Goal: Transaction & Acquisition: Purchase product/service

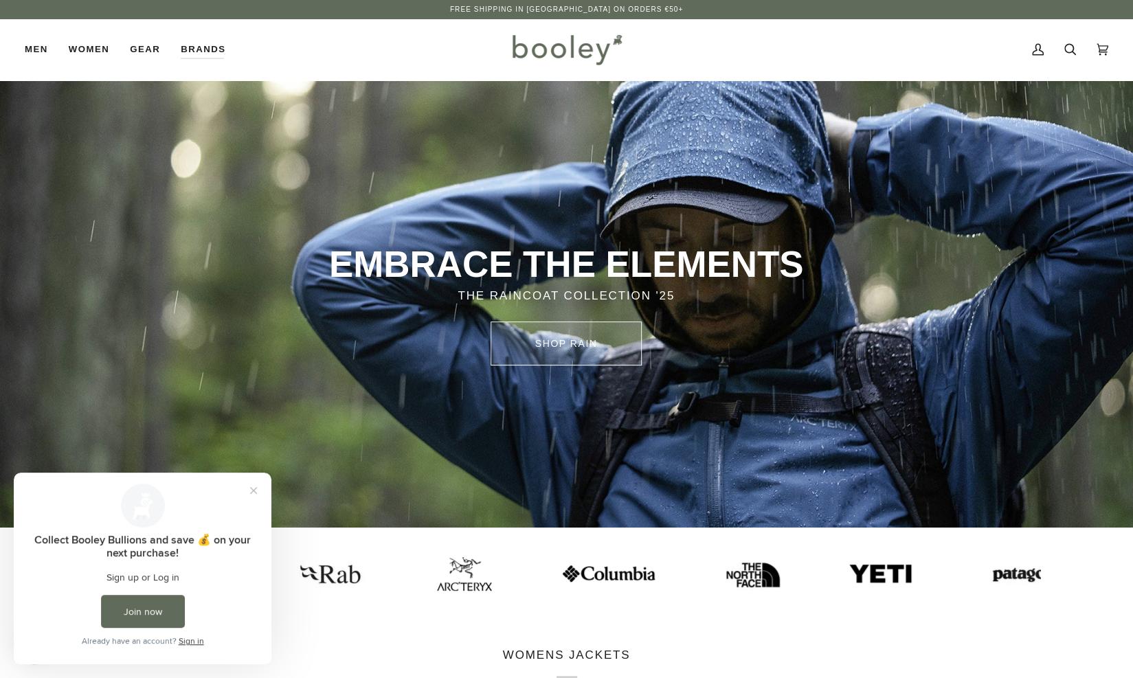
click at [580, 340] on link "SHOP rain" at bounding box center [565, 343] width 151 height 44
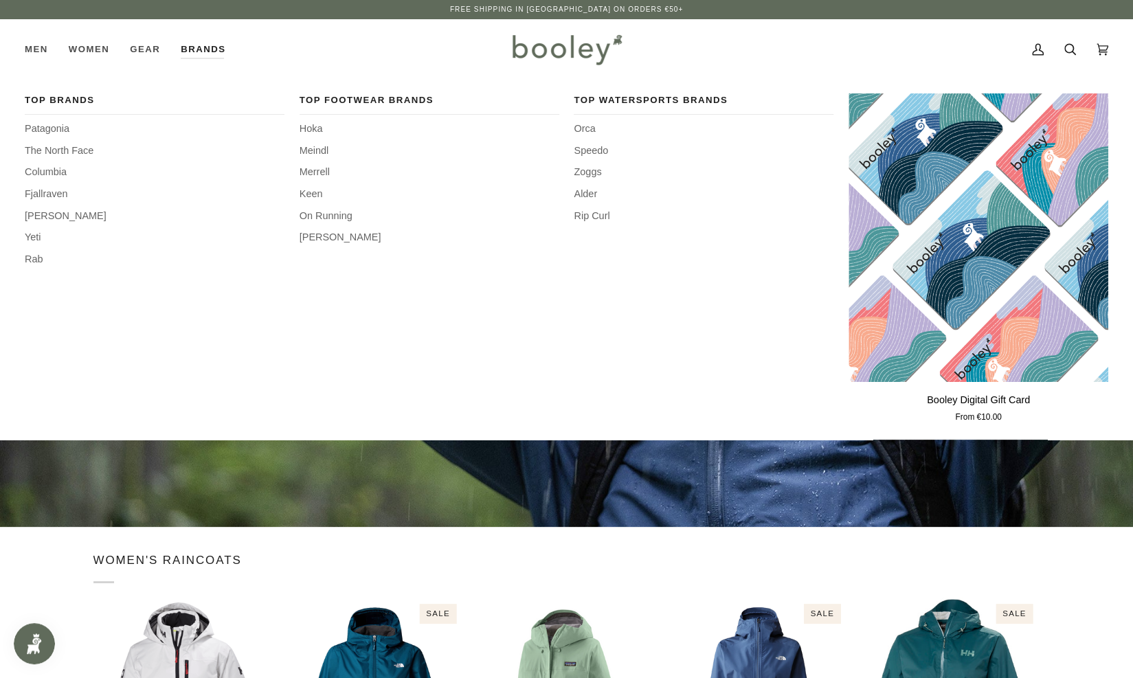
click at [170, 49] on link "Brands" at bounding box center [202, 49] width 65 height 60
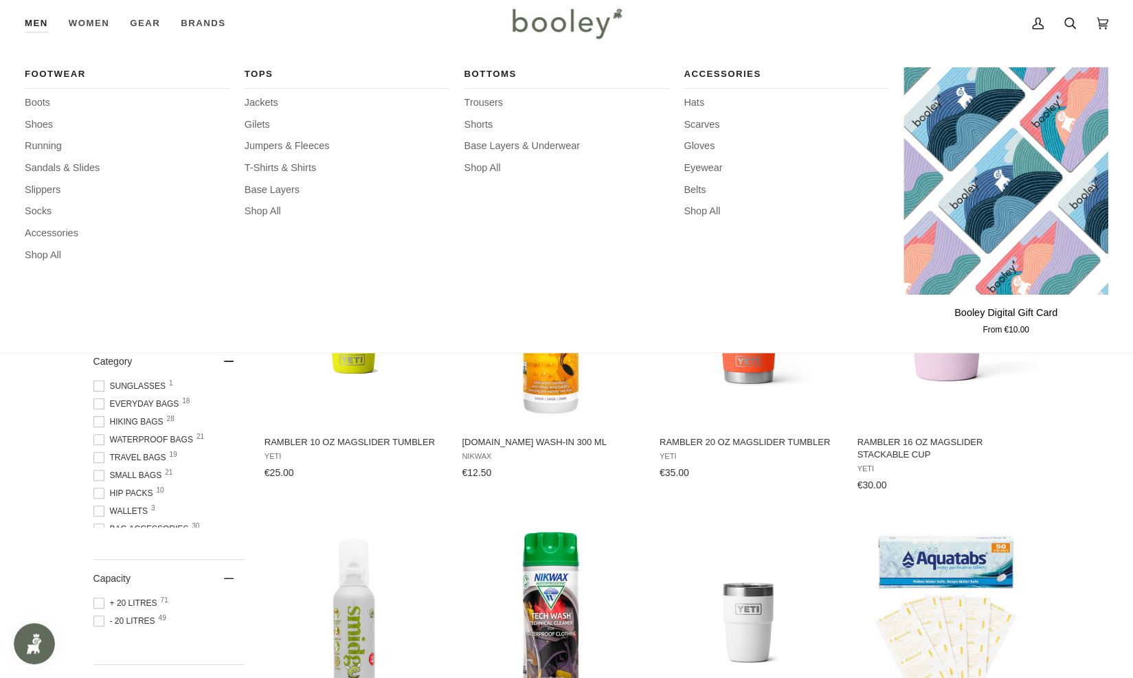
scroll to position [3, 0]
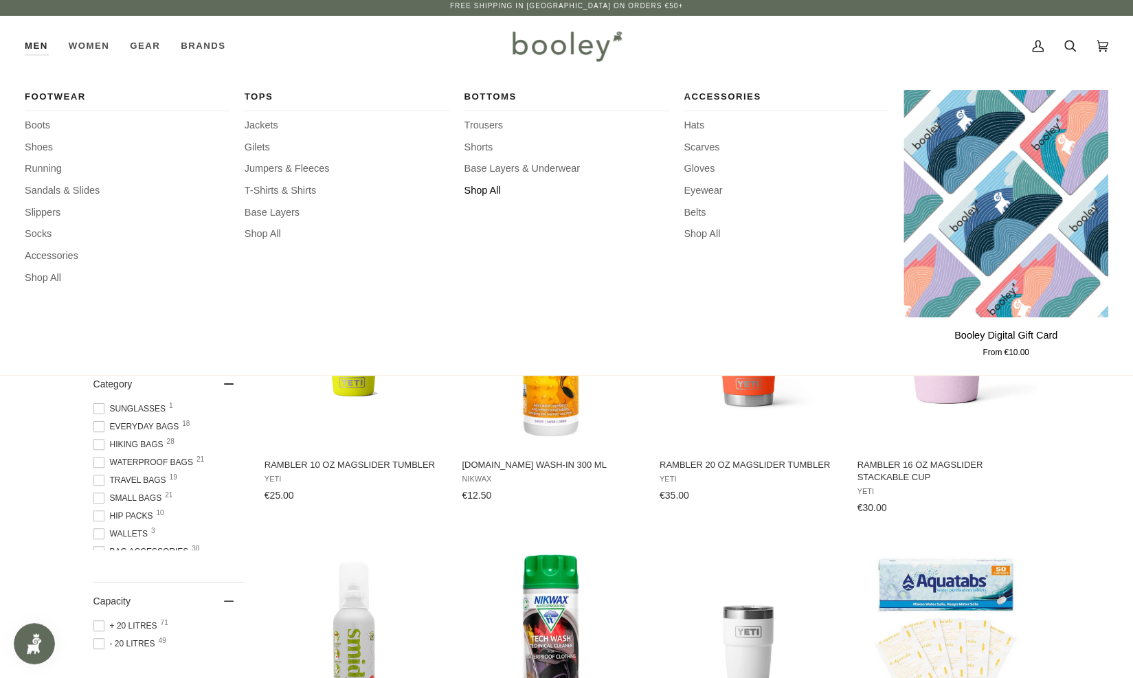
click at [481, 194] on span "Shop All" at bounding box center [566, 190] width 205 height 15
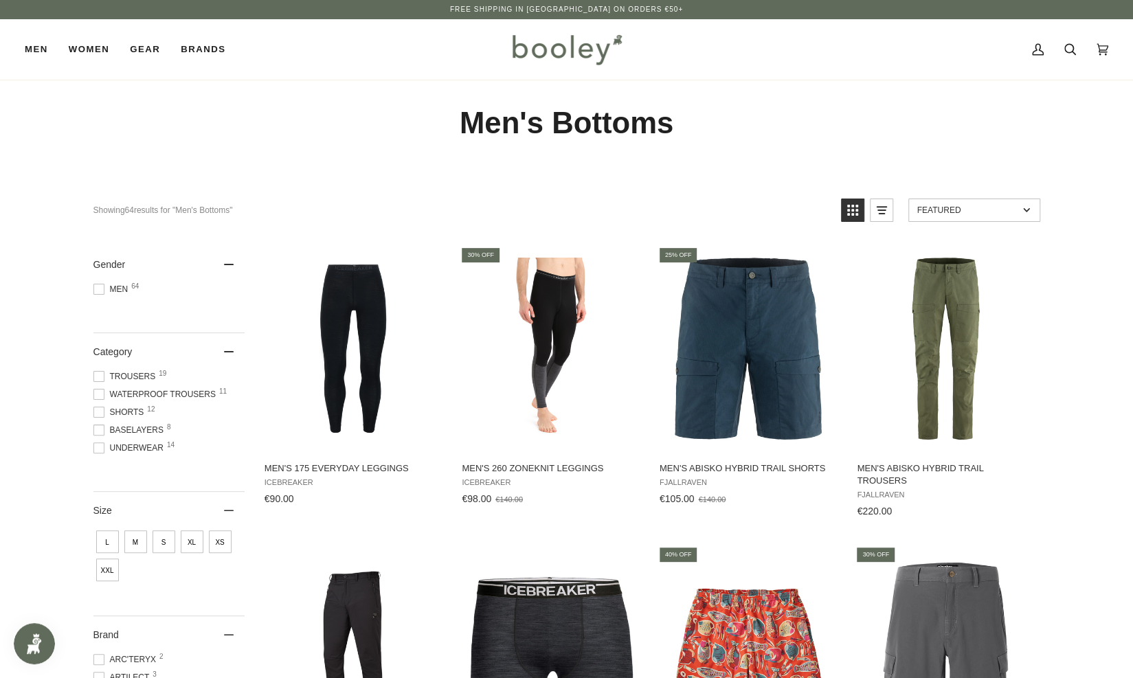
click at [100, 389] on span at bounding box center [98, 394] width 11 height 11
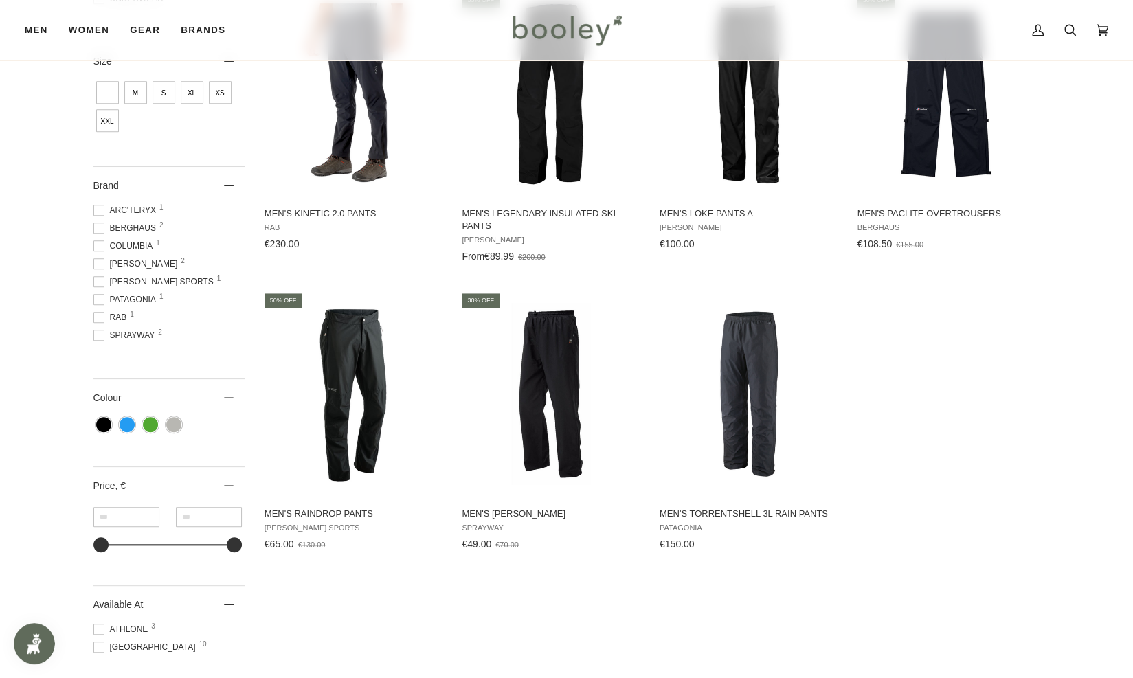
scroll to position [547, 0]
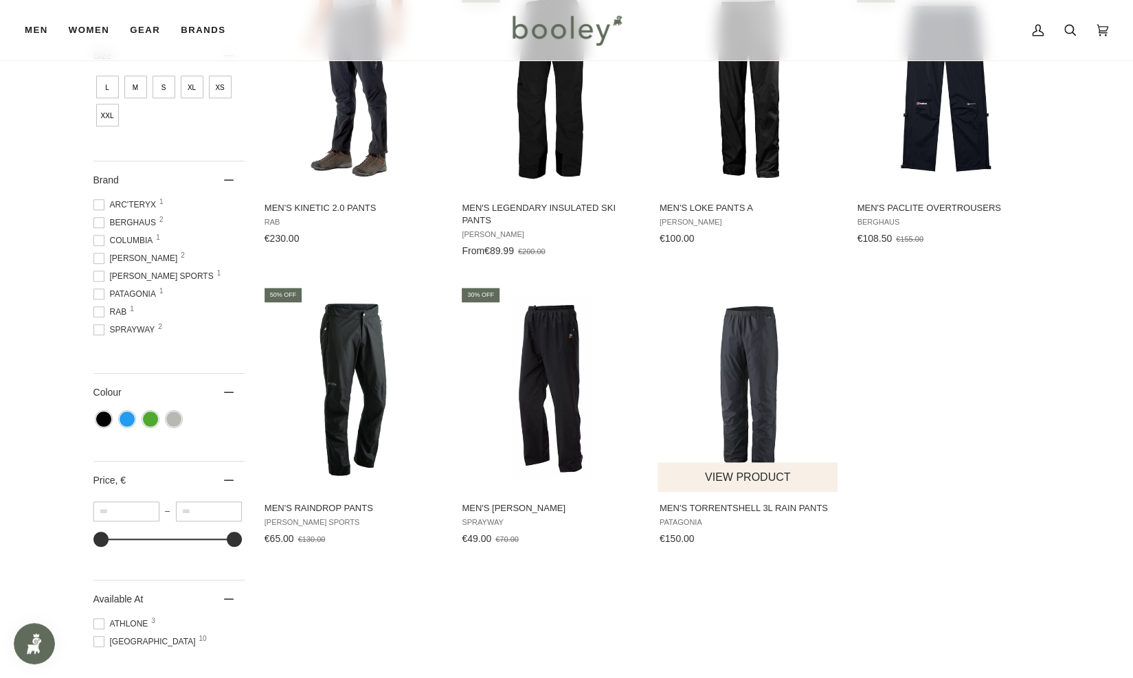
click at [727, 505] on span "Men's Torrentshell 3L Rain Pants" at bounding box center [748, 508] width 178 height 12
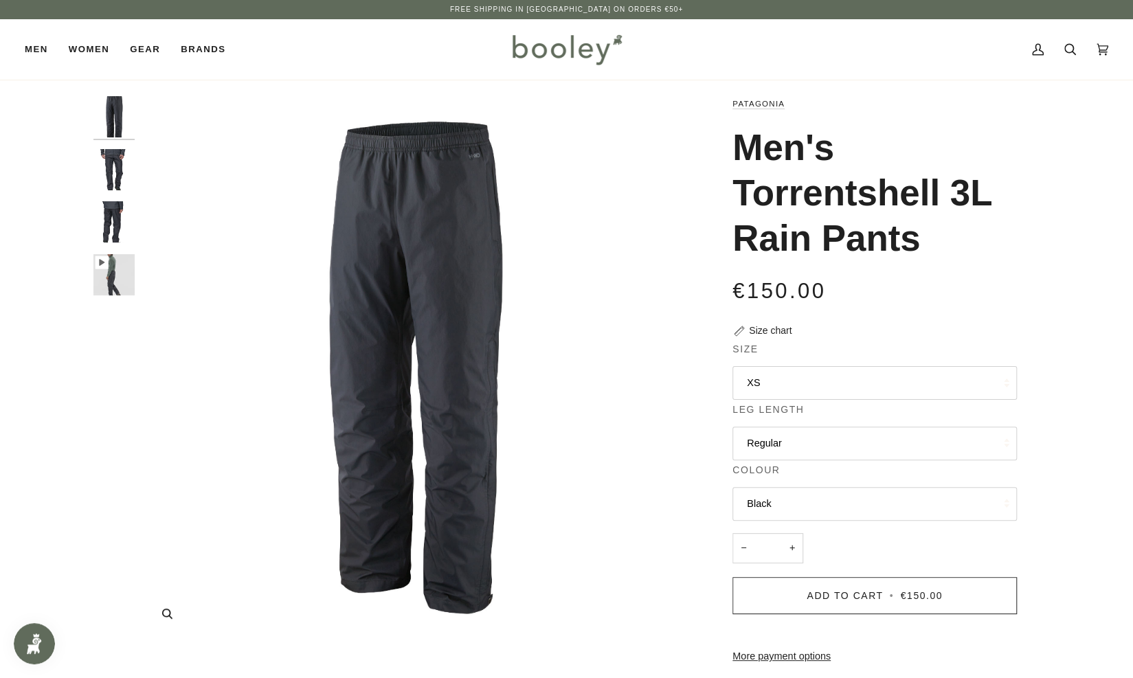
click at [408, 187] on img "Patagonia Men's Torrentshell 3L Rain Pants Black - Booley Galway" at bounding box center [412, 367] width 543 height 543
click at [108, 226] on img "Patagonia Men's Torrentshell 3L Rain Pants Black - Booley Galway" at bounding box center [113, 221] width 41 height 41
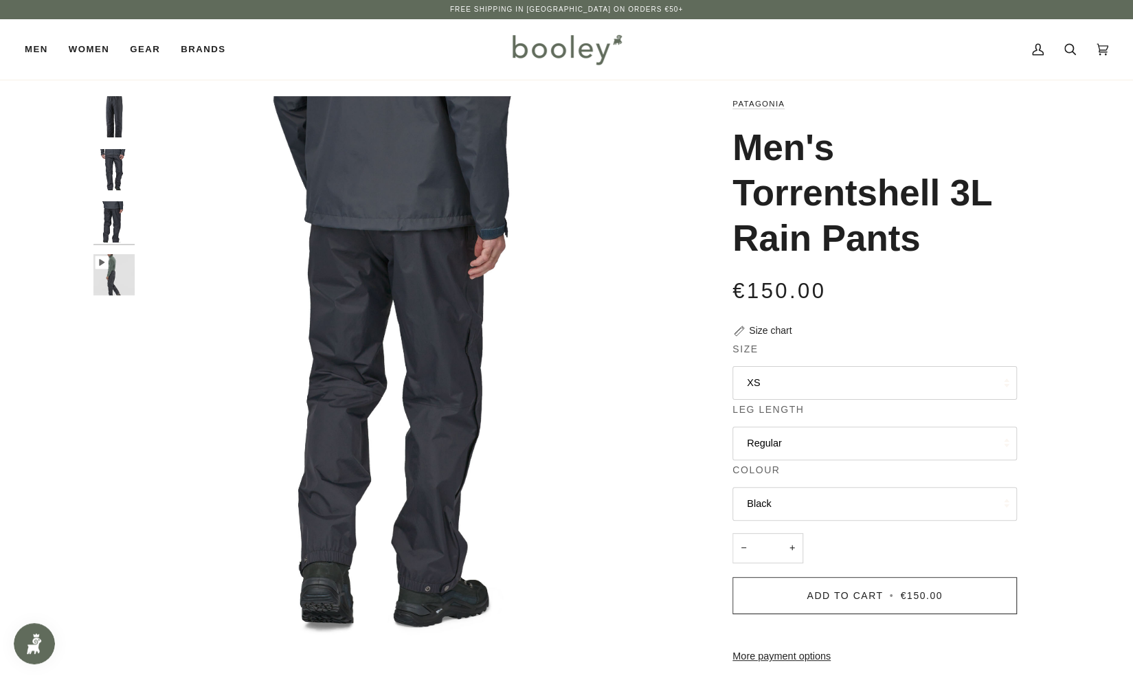
click at [106, 172] on img "Patagonia Men's Torrentshell 3L Rain Pants Black - Booley Galway" at bounding box center [113, 169] width 41 height 41
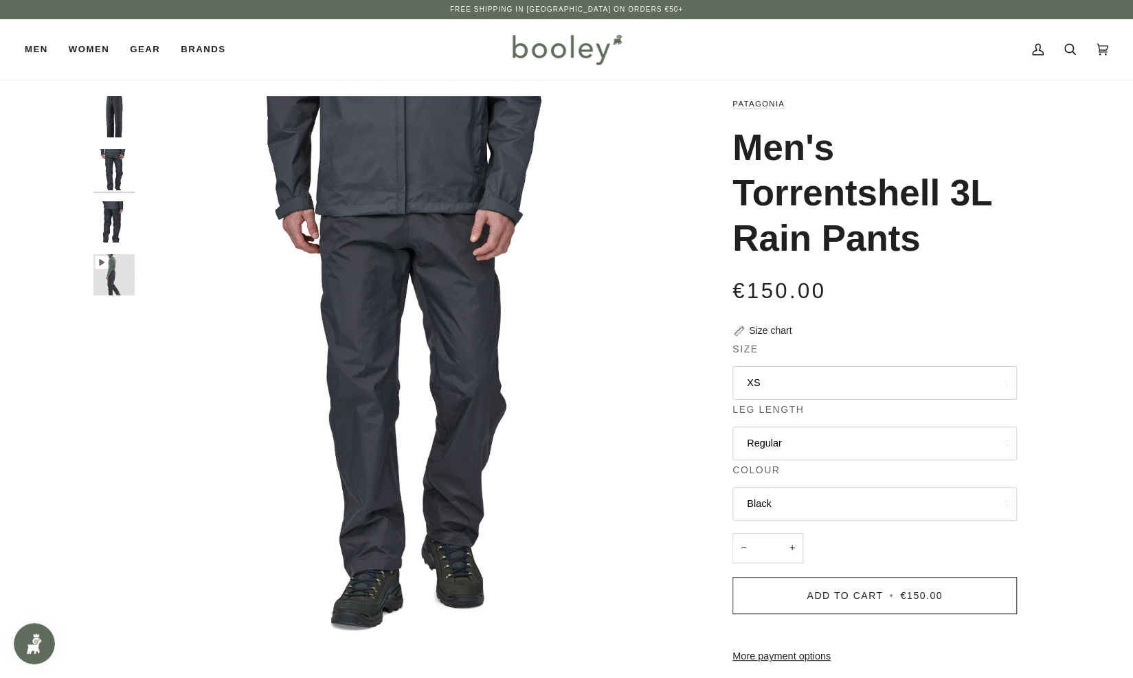
click at [117, 122] on img "Patagonia Men's Torrentshell 3L Rain Pants Black - Booley Galway" at bounding box center [113, 116] width 41 height 41
